Goal: Obtain resource: Download file/media

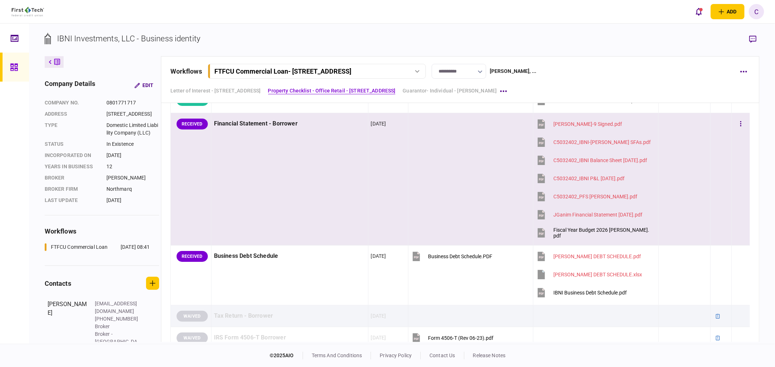
scroll to position [524, 0]
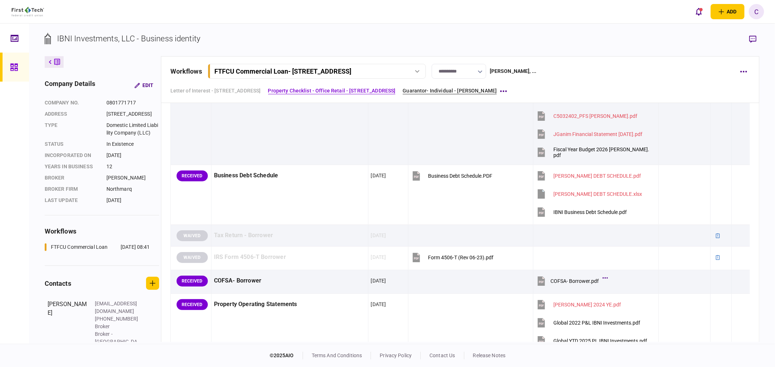
click at [453, 90] on link "Guarantor- Individual - [PERSON_NAME]" at bounding box center [449, 91] width 94 height 8
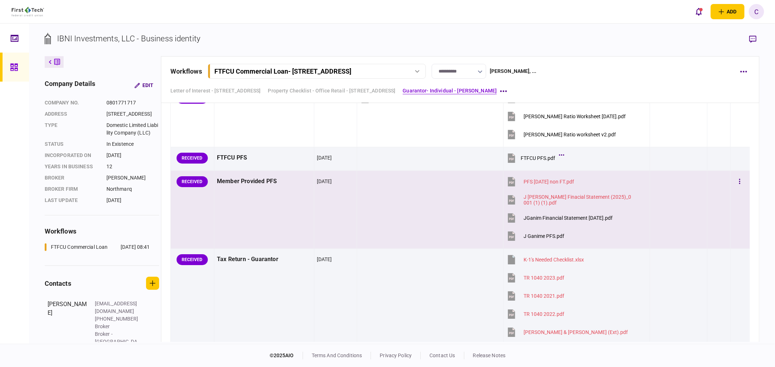
scroll to position [2072, 0]
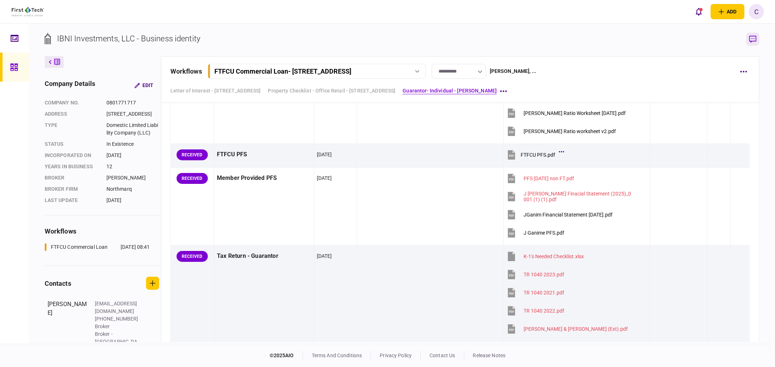
click at [752, 38] on icon "button" at bounding box center [752, 40] width 7 height 8
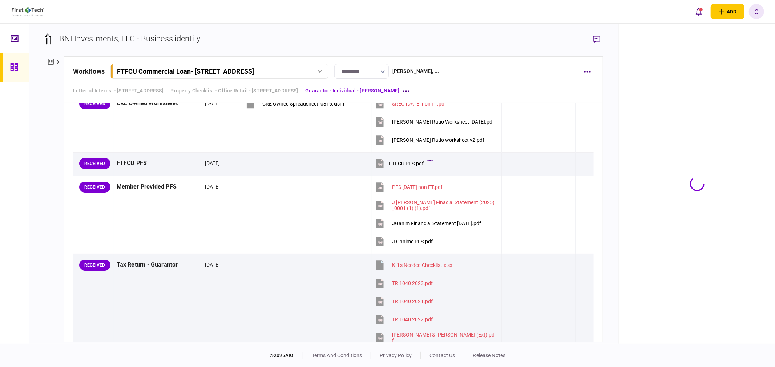
scroll to position [2081, 0]
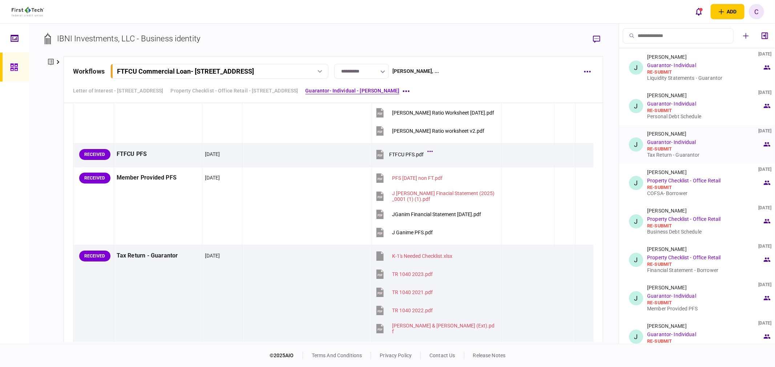
click at [670, 153] on div "Tax Return - Guarantor" at bounding box center [704, 155] width 115 height 6
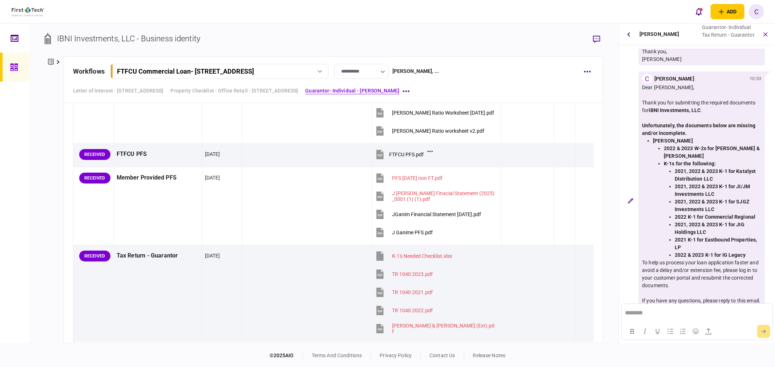
scroll to position [703, 0]
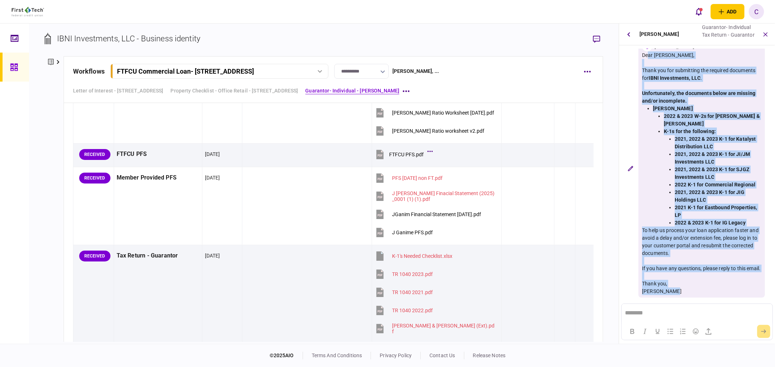
drag, startPoint x: 642, startPoint y: 56, endPoint x: 679, endPoint y: 291, distance: 237.5
click at [680, 293] on div "Dear [PERSON_NAME], Thank you for submitting the required documents for IBNI In…" at bounding box center [701, 174] width 119 height 244
copy div "Dear [PERSON_NAME], Thank you for submitting the required documents for IBNI In…"
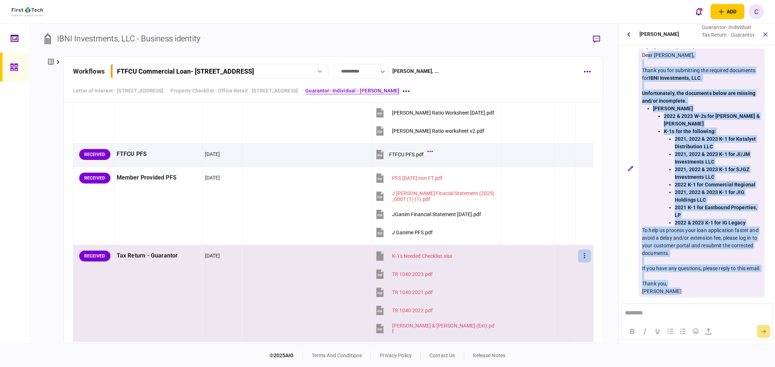
click at [582, 255] on button "button" at bounding box center [584, 256] width 13 height 13
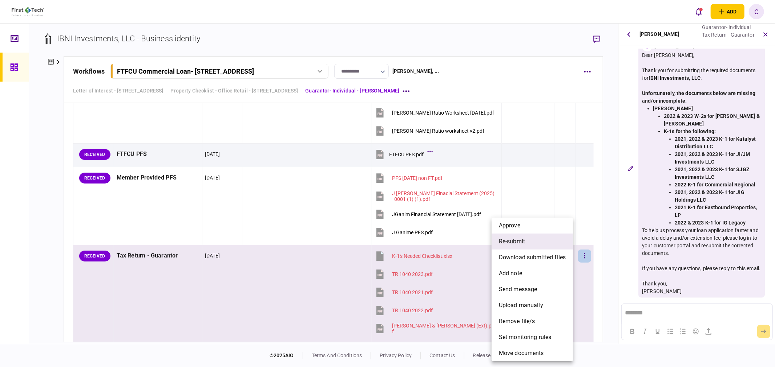
click at [514, 246] on span "re-submit" at bounding box center [512, 241] width 26 height 9
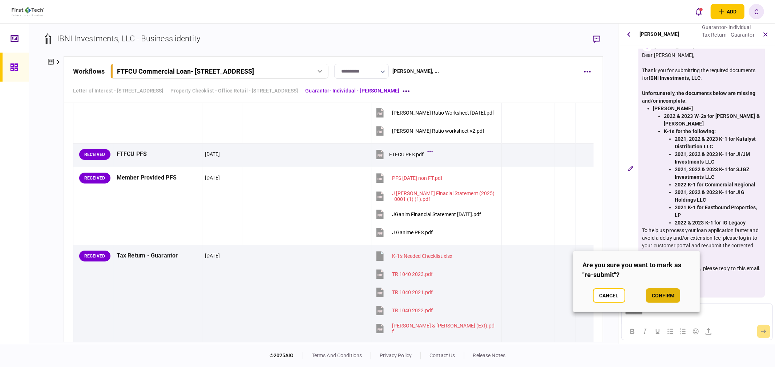
click at [656, 297] on button "confirm" at bounding box center [663, 296] width 34 height 15
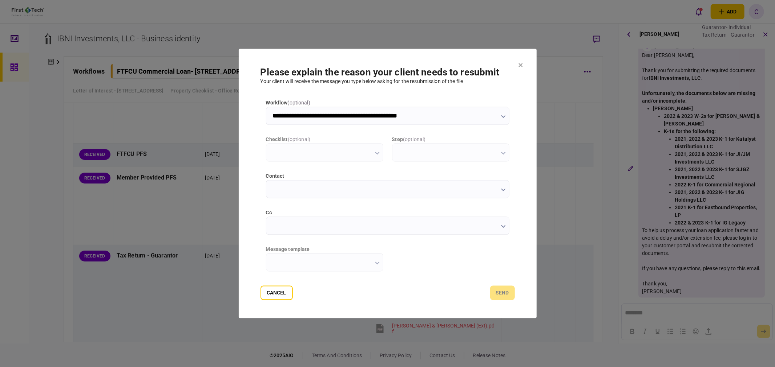
scroll to position [0, 0]
type input "**********"
click at [278, 216] on label "cc" at bounding box center [387, 214] width 243 height 8
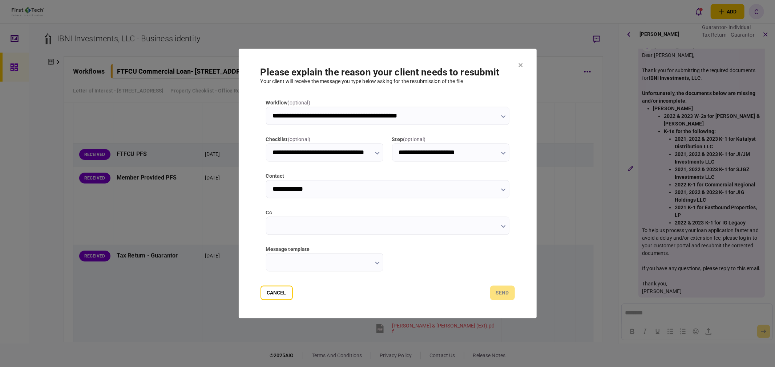
click at [278, 217] on input "cc" at bounding box center [387, 226] width 243 height 18
click at [280, 222] on input "cc" at bounding box center [387, 226] width 243 height 18
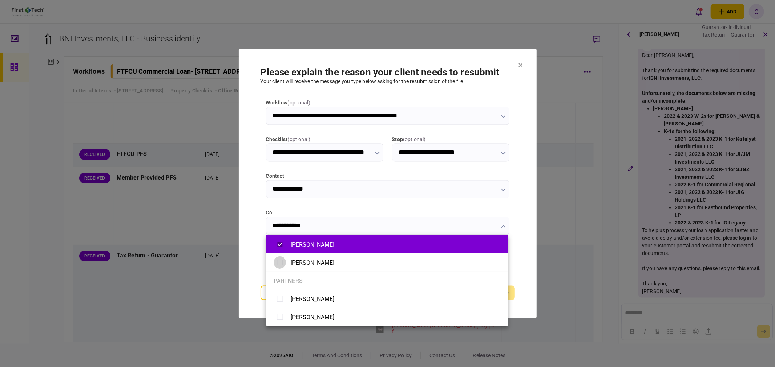
type input "**********"
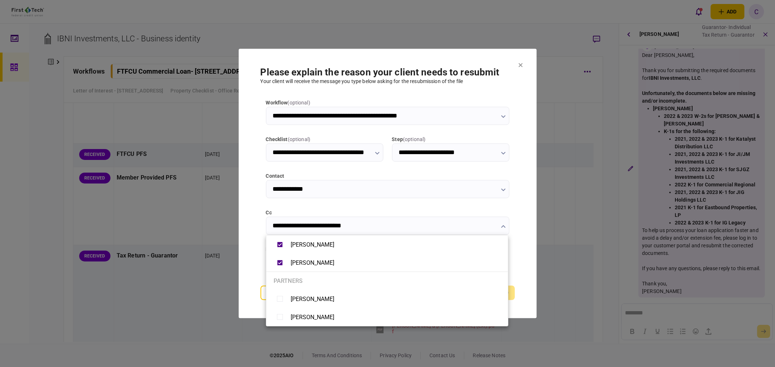
click at [241, 254] on div at bounding box center [387, 183] width 775 height 367
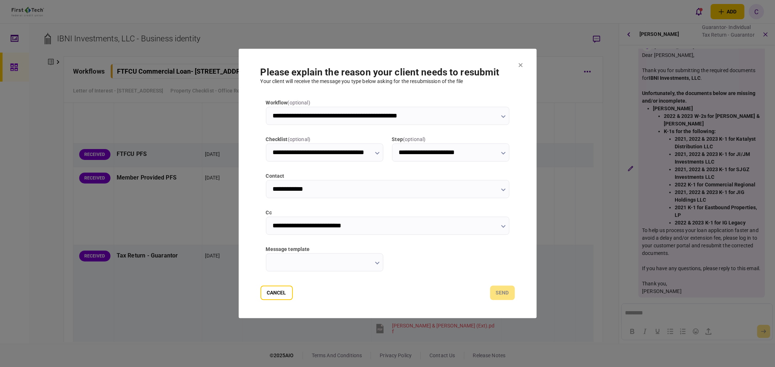
click at [354, 269] on input "message template" at bounding box center [324, 263] width 117 height 18
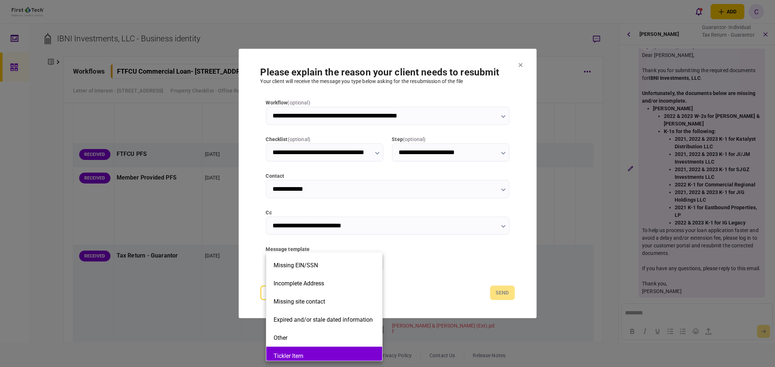
scroll to position [164, 0]
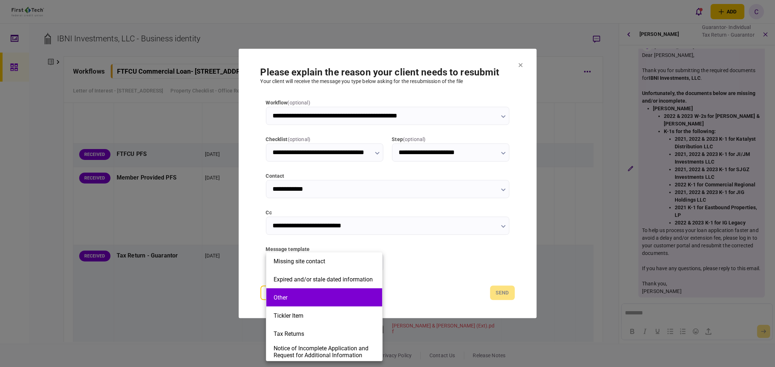
click at [298, 301] on button "Other" at bounding box center [323, 297] width 101 height 7
type input "*****"
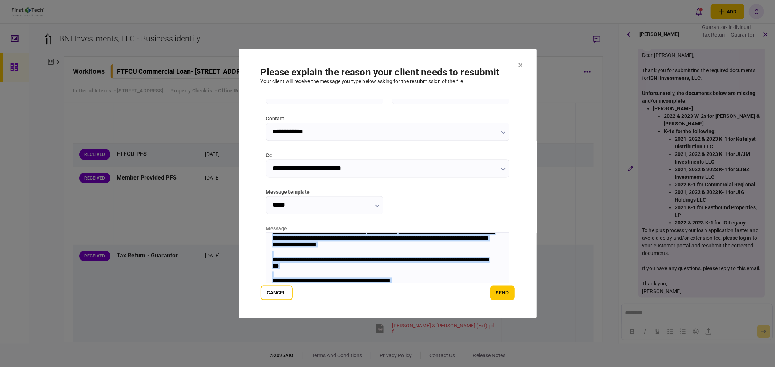
scroll to position [97, 0]
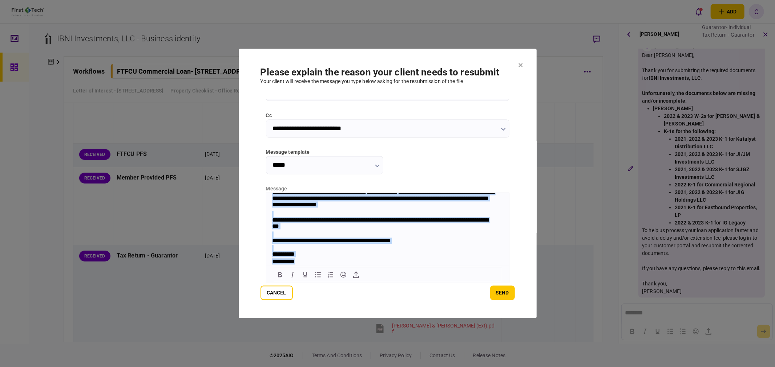
drag, startPoint x: 269, startPoint y: 196, endPoint x: 548, endPoint y: 307, distance: 300.7
click at [508, 266] on html "**********" at bounding box center [387, 216] width 243 height 97
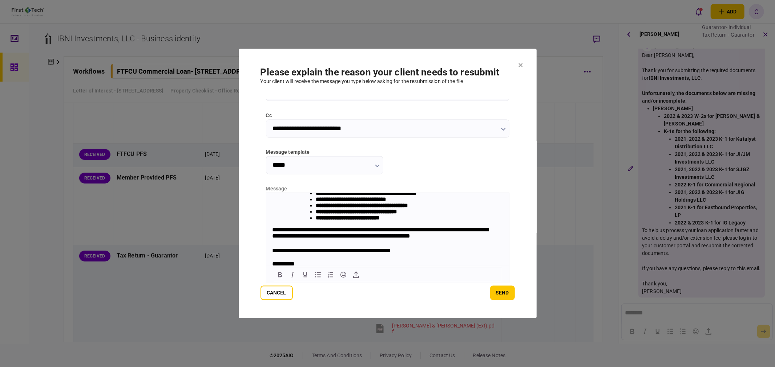
scroll to position [58, 0]
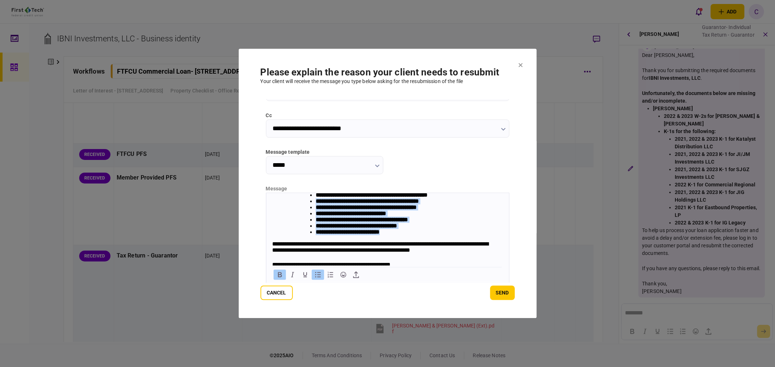
drag, startPoint x: 398, startPoint y: 246, endPoint x: 316, endPoint y: 207, distance: 91.8
click at [316, 207] on ul "**********" at bounding box center [402, 213] width 202 height 43
click at [350, 204] on strong "**********" at bounding box center [366, 201] width 103 height 5
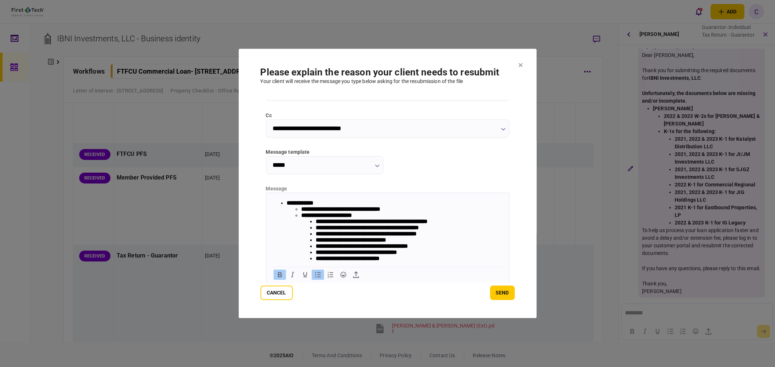
scroll to position [18, 0]
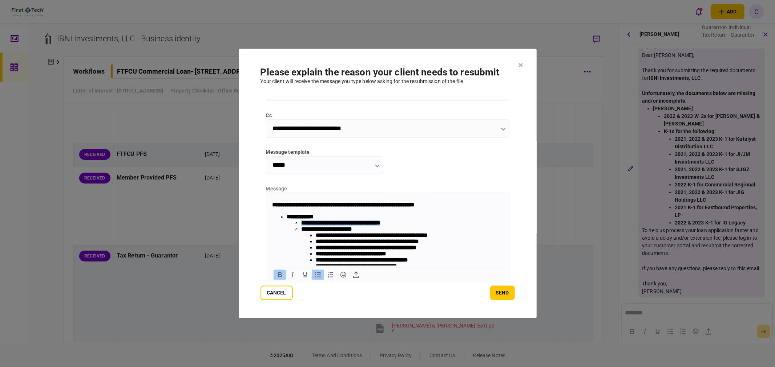
drag, startPoint x: 408, startPoint y: 228, endPoint x: 300, endPoint y: 228, distance: 108.2
click at [300, 228] on ul "**********" at bounding box center [394, 248] width 216 height 56
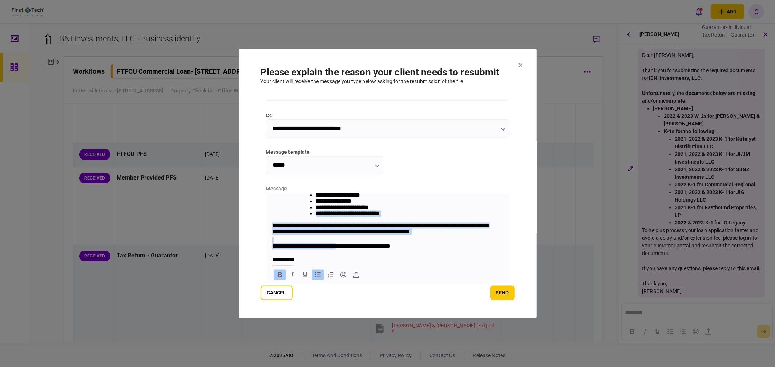
scroll to position [84, 0]
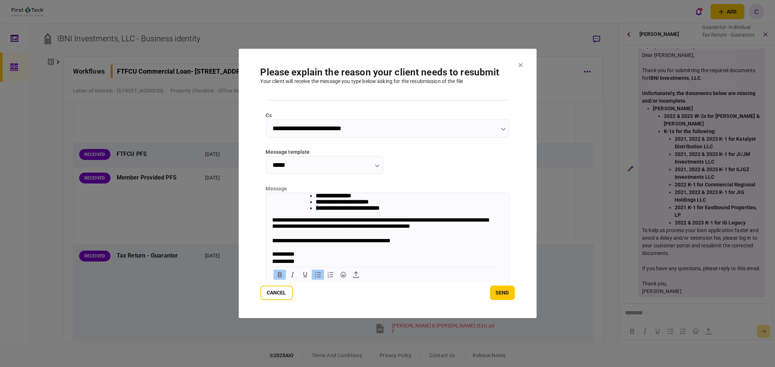
drag, startPoint x: 384, startPoint y: 260, endPoint x: 318, endPoint y: 205, distance: 85.6
click at [318, 205] on ul "**********" at bounding box center [402, 192] width 202 height 37
drag, startPoint x: 368, startPoint y: 204, endPoint x: 318, endPoint y: 201, distance: 49.5
click at [318, 201] on ul "**********" at bounding box center [402, 192] width 202 height 37
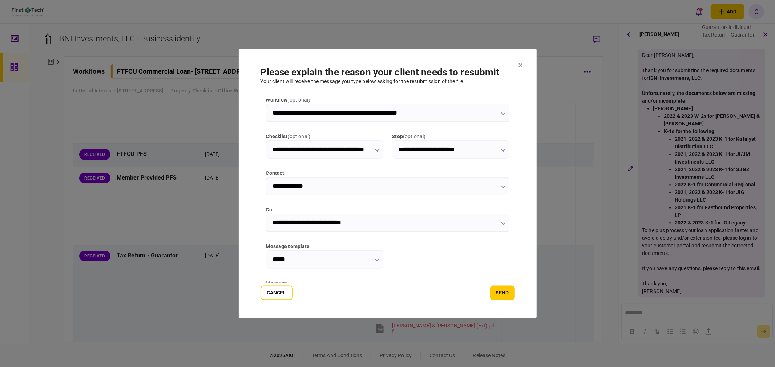
scroll to position [0, 0]
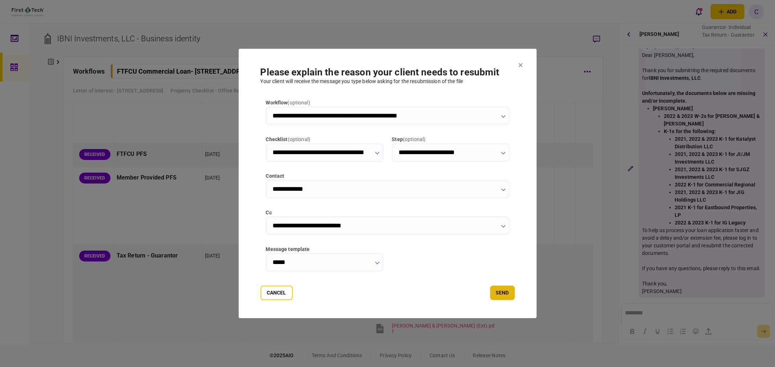
click at [499, 296] on button "send" at bounding box center [502, 293] width 25 height 15
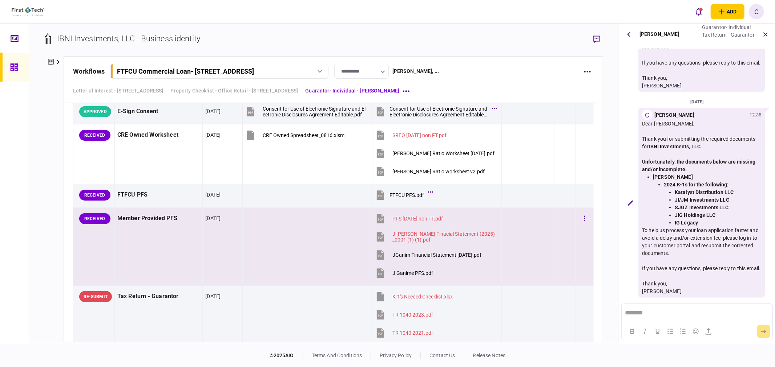
scroll to position [2000, 0]
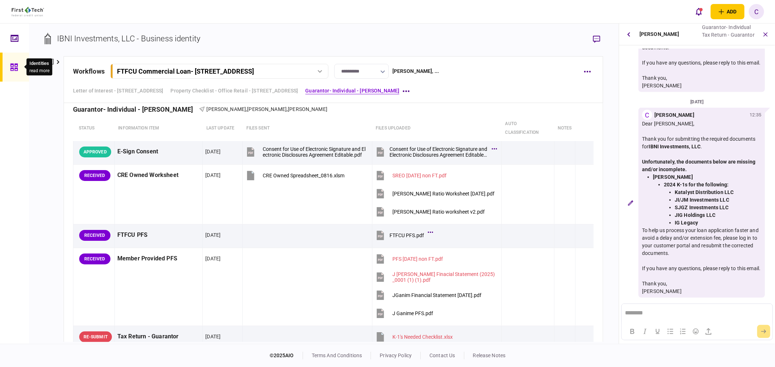
click at [16, 67] on icon at bounding box center [14, 67] width 8 height 8
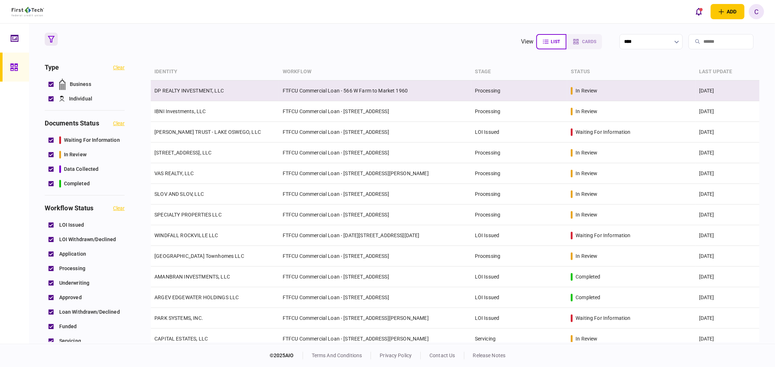
click at [186, 93] on link "DP REALTY INVESTMENT, LLC" at bounding box center [188, 91] width 69 height 6
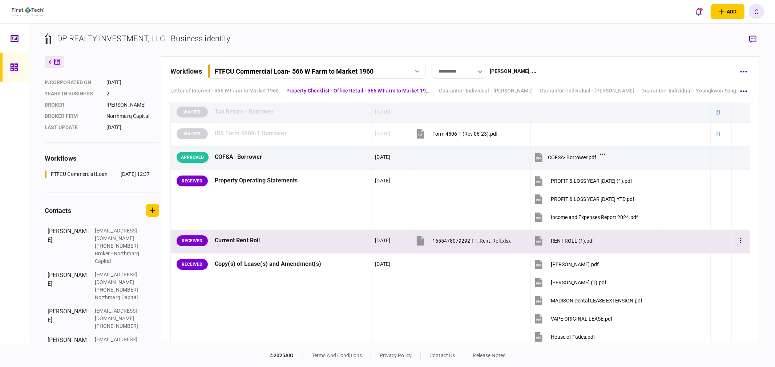
scroll to position [484, 0]
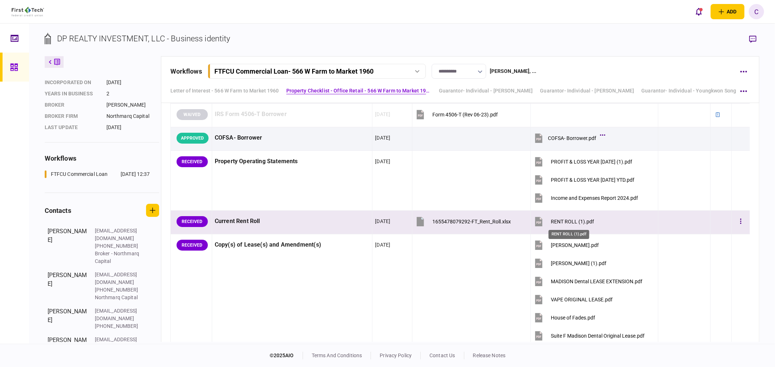
click at [572, 223] on div "RENT ROLL (1).pdf" at bounding box center [571, 222] width 43 height 6
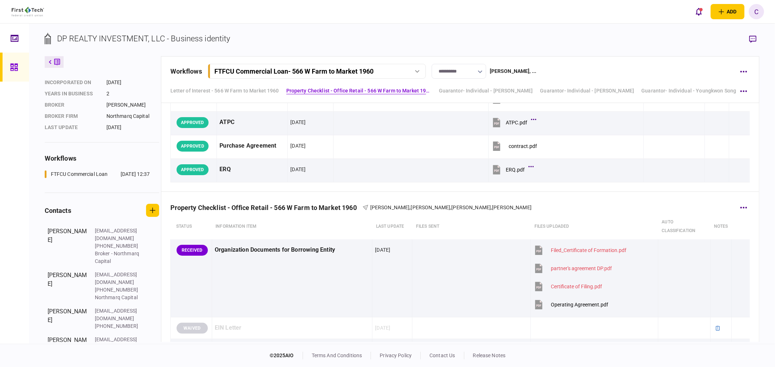
scroll to position [202, 0]
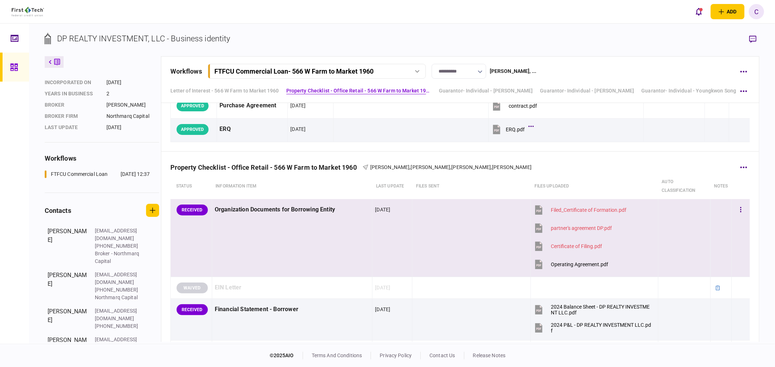
click at [589, 267] on div "Operating Agreement.pdf" at bounding box center [578, 265] width 57 height 6
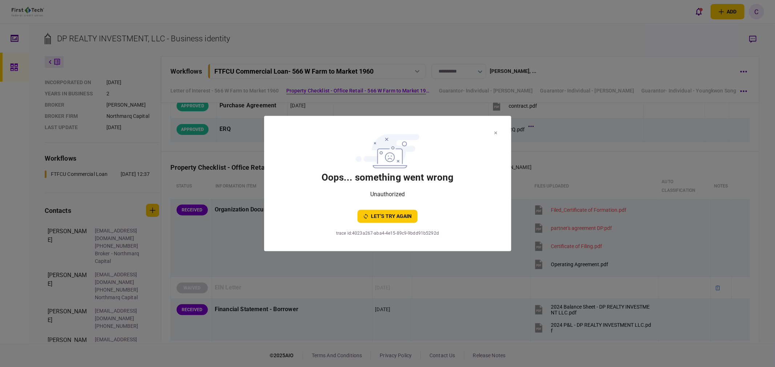
click at [497, 133] on section "oops... something went wrong Unauthorized let’s try again trace id : 4023a267-a…" at bounding box center [387, 183] width 247 height 135
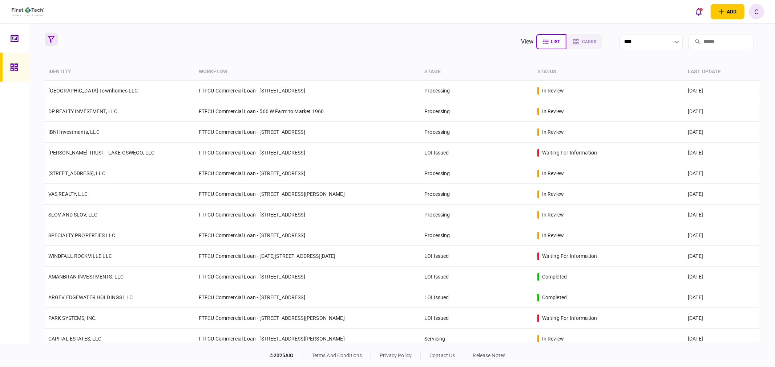
click at [50, 41] on icon "button" at bounding box center [51, 39] width 7 height 7
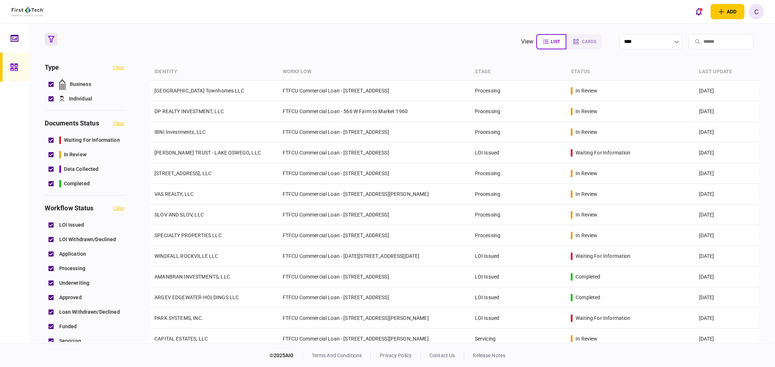
scroll to position [242, 0]
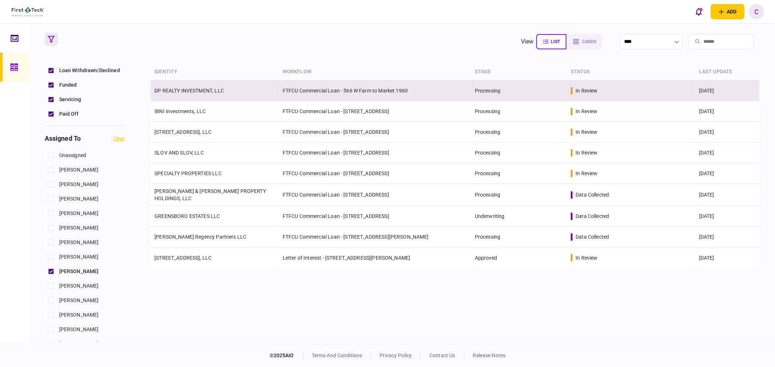
click at [192, 93] on link "DP REALTY INVESTMENT, LLC" at bounding box center [188, 91] width 69 height 6
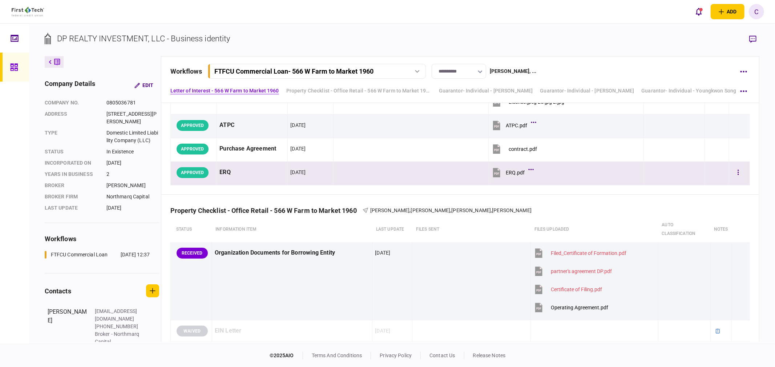
scroll to position [202, 0]
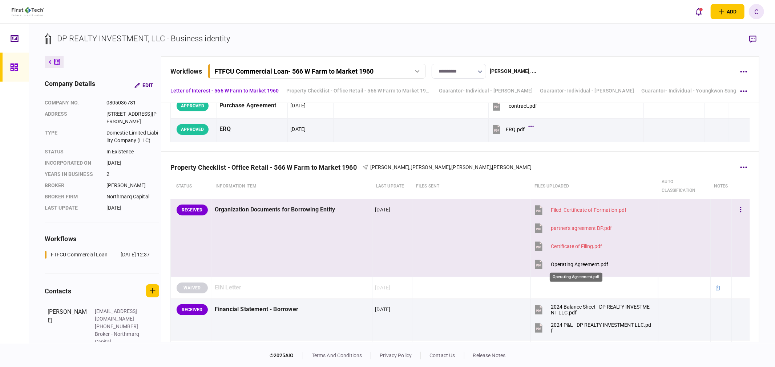
click at [586, 266] on div "Operating Agreement.pdf" at bounding box center [578, 265] width 57 height 6
